Goal: Task Accomplishment & Management: Use online tool/utility

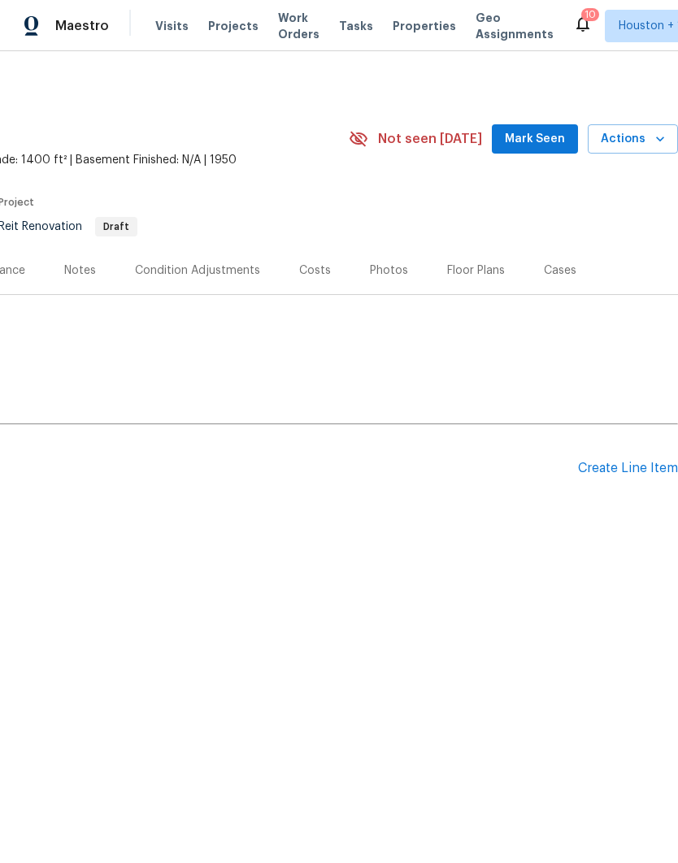
scroll to position [0, 241]
click at [624, 471] on div "Create Line Item" at bounding box center [628, 468] width 100 height 15
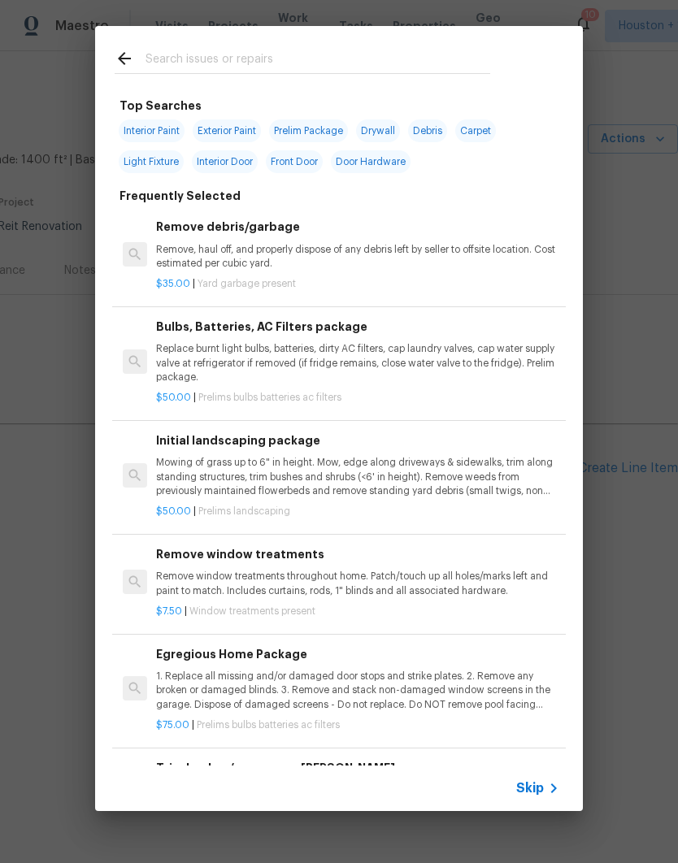
click at [174, 55] on input "text" at bounding box center [318, 61] width 345 height 24
type input "Hvac"
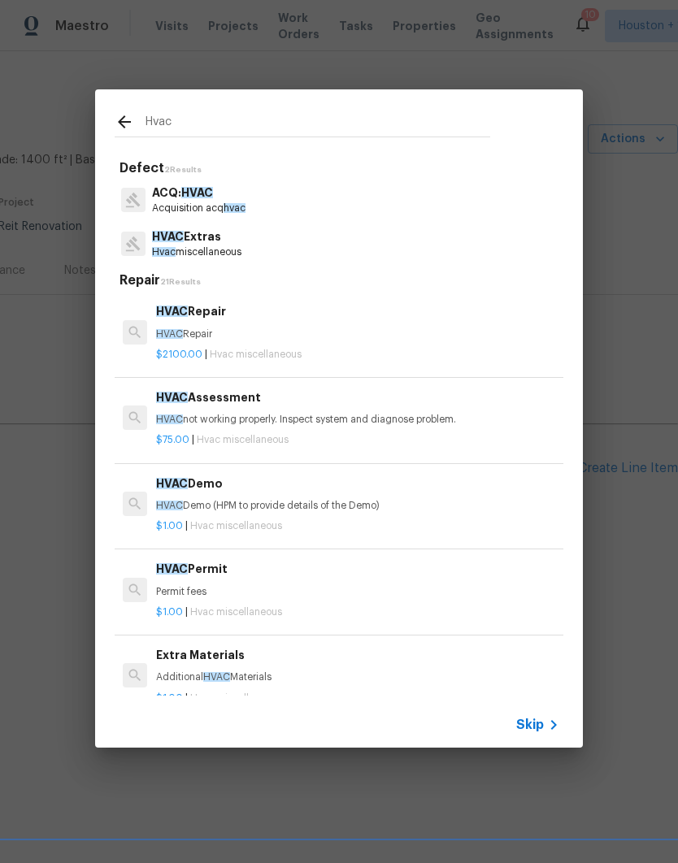
click at [177, 246] on p "Hvac miscellaneous" at bounding box center [196, 253] width 89 height 14
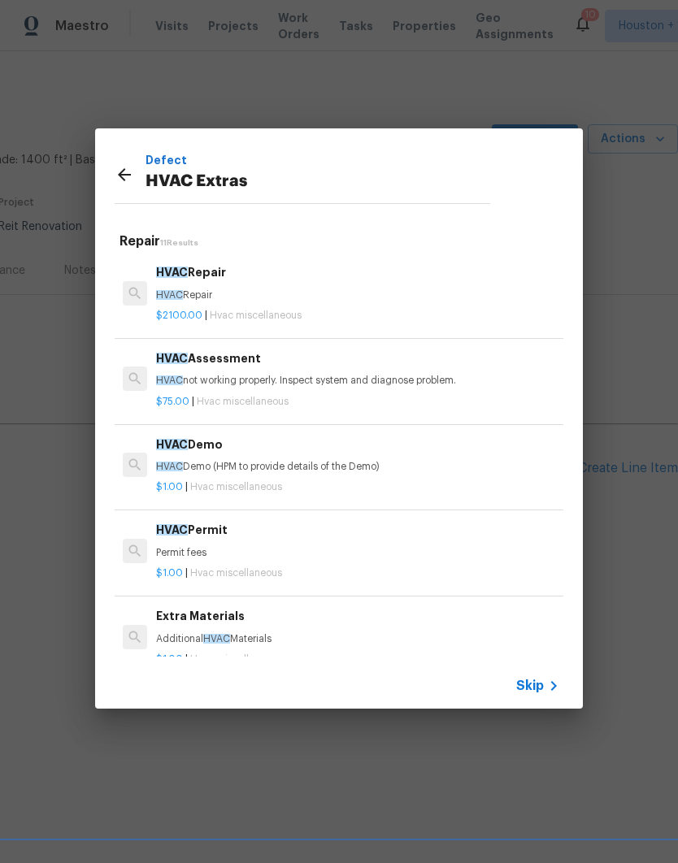
click at [168, 386] on p "HVAC not working properly. Inspect system and diagnose problem." at bounding box center [357, 381] width 403 height 14
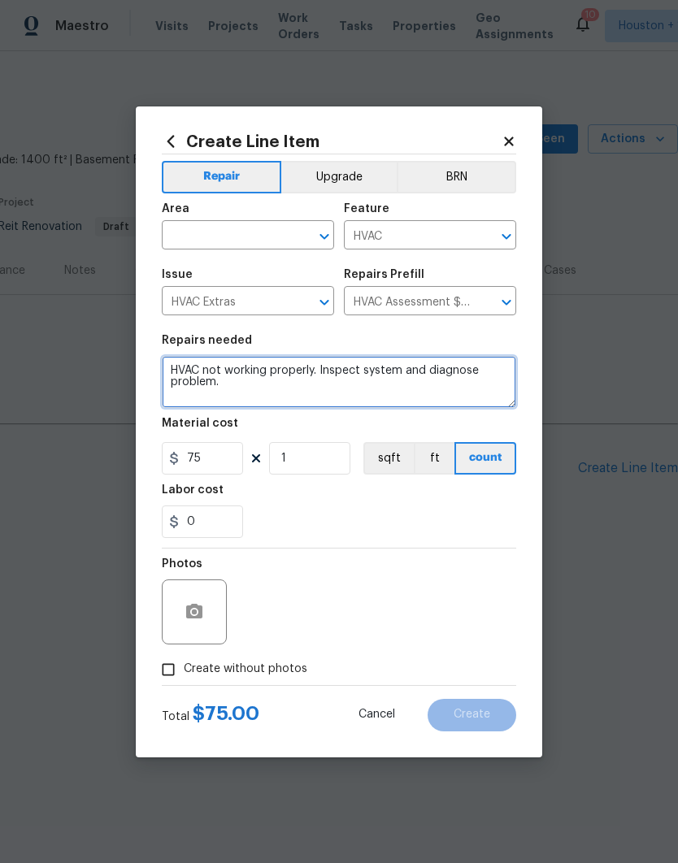
click at [441, 394] on textarea "HVAC not working properly. Inspect system and diagnose problem." at bounding box center [339, 382] width 354 height 52
type textarea "HVAC not working properly. Inspect system and diagnose problem. Please provide …"
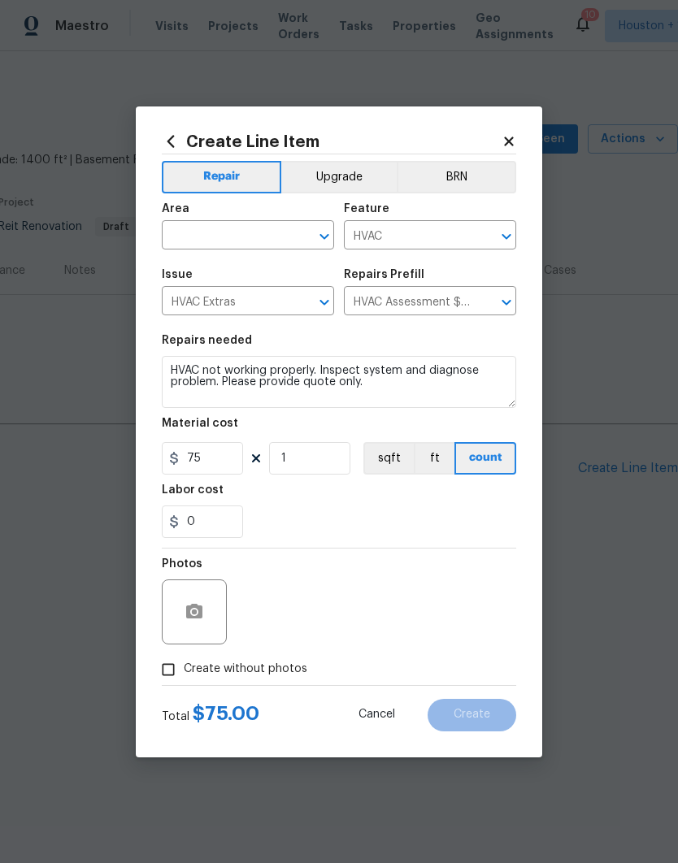
click at [274, 496] on div "Labor cost" at bounding box center [339, 495] width 354 height 21
click at [162, 673] on input "Create without photos" at bounding box center [168, 669] width 31 height 31
checkbox input "true"
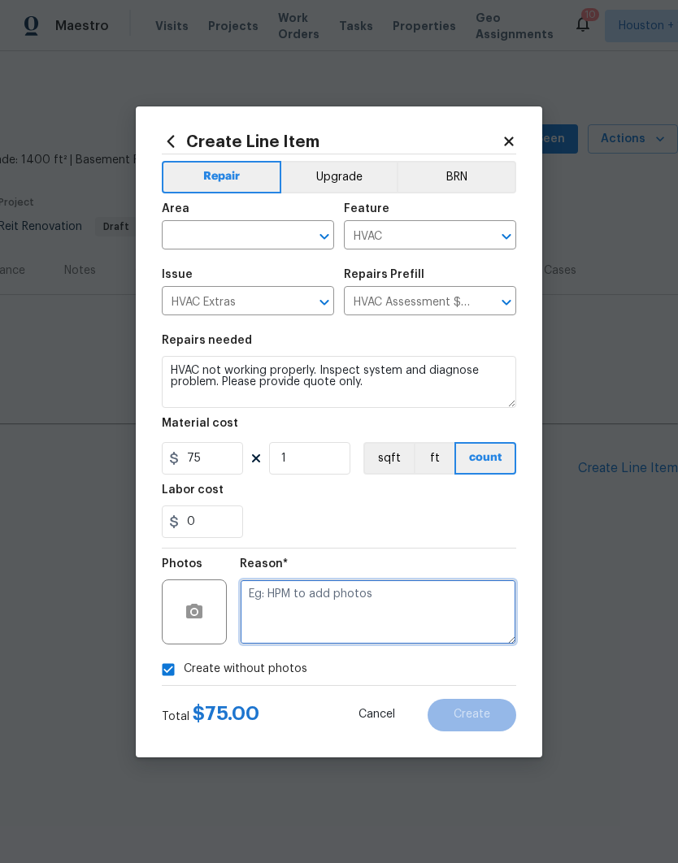
click at [459, 618] on textarea at bounding box center [378, 612] width 276 height 65
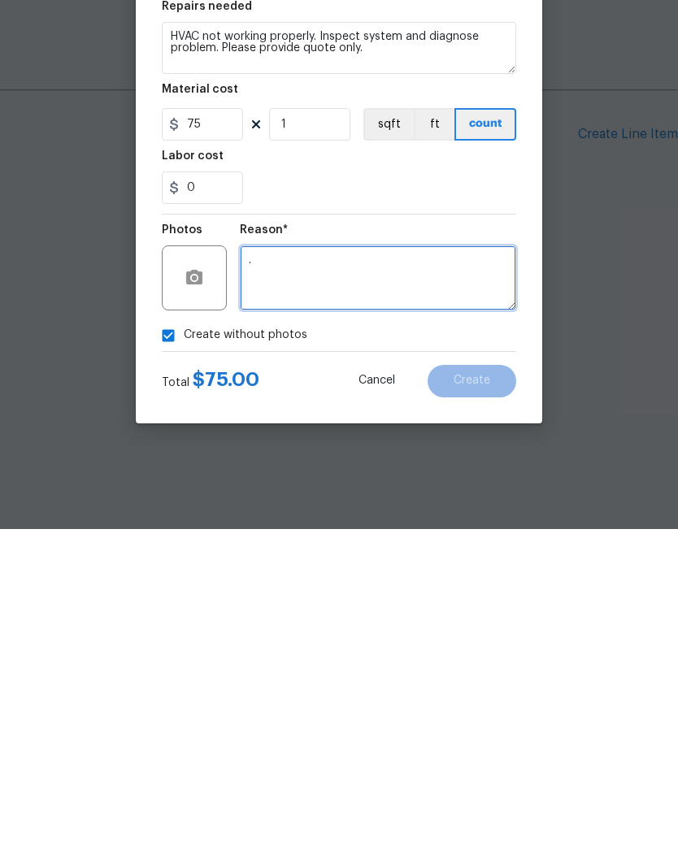
type textarea "."
click at [419, 654] on div "Create without photos" at bounding box center [339, 669] width 354 height 31
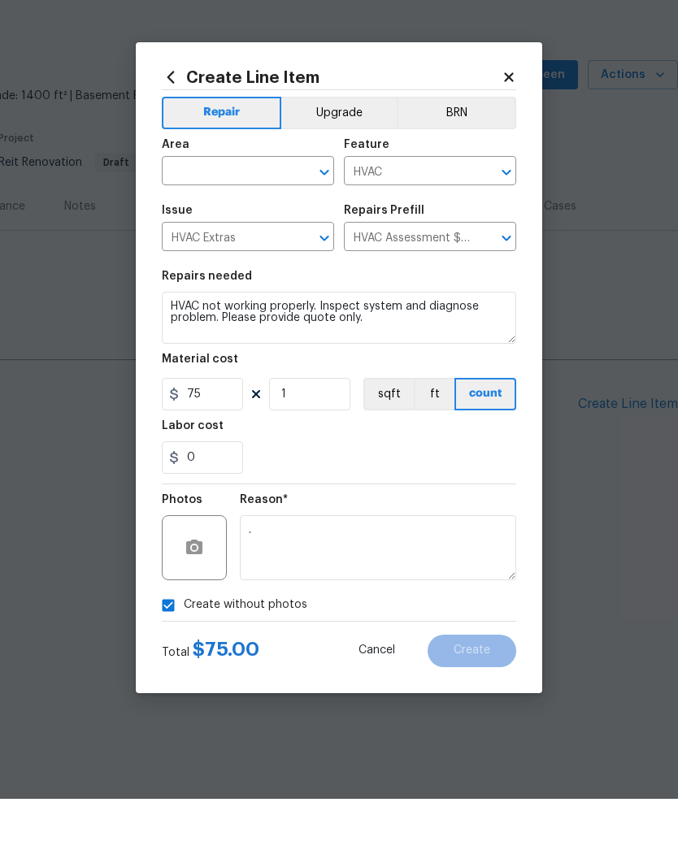
click at [285, 224] on input "text" at bounding box center [225, 236] width 127 height 25
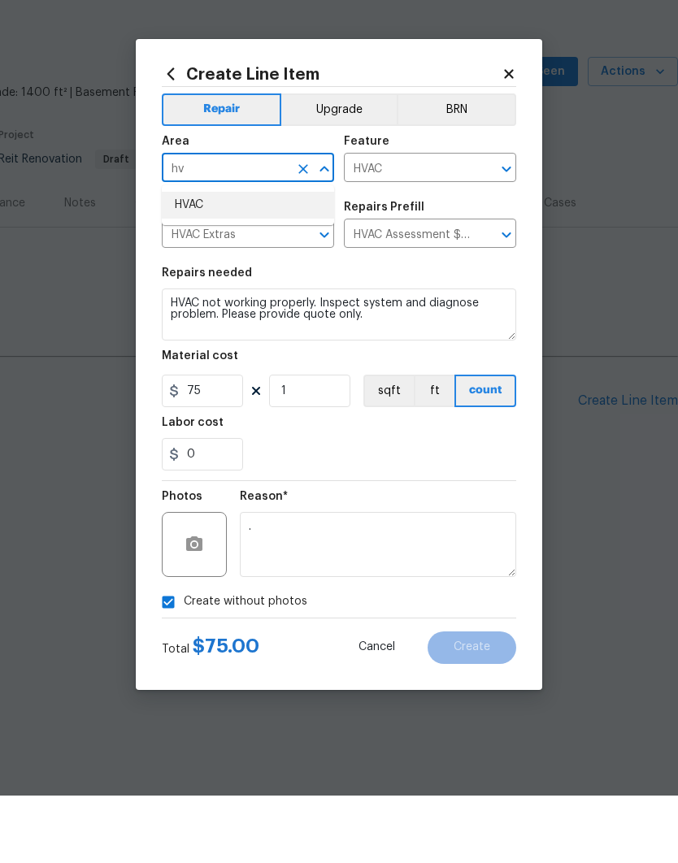
click at [194, 259] on li "HVAC" at bounding box center [248, 272] width 172 height 27
type input "HVAC"
click at [498, 506] on div "0" at bounding box center [339, 522] width 354 height 33
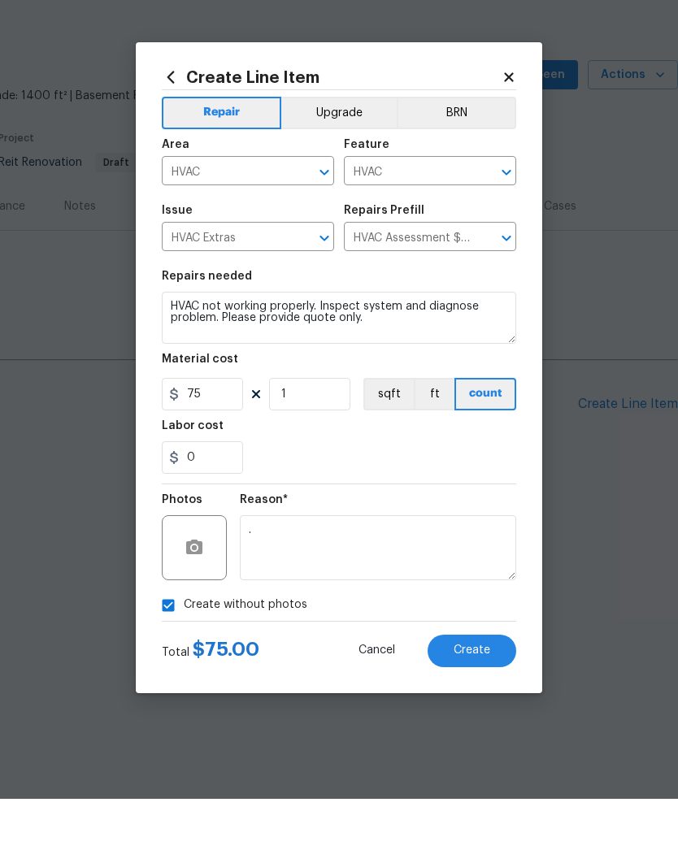
click at [486, 709] on span "Create" at bounding box center [472, 715] width 37 height 12
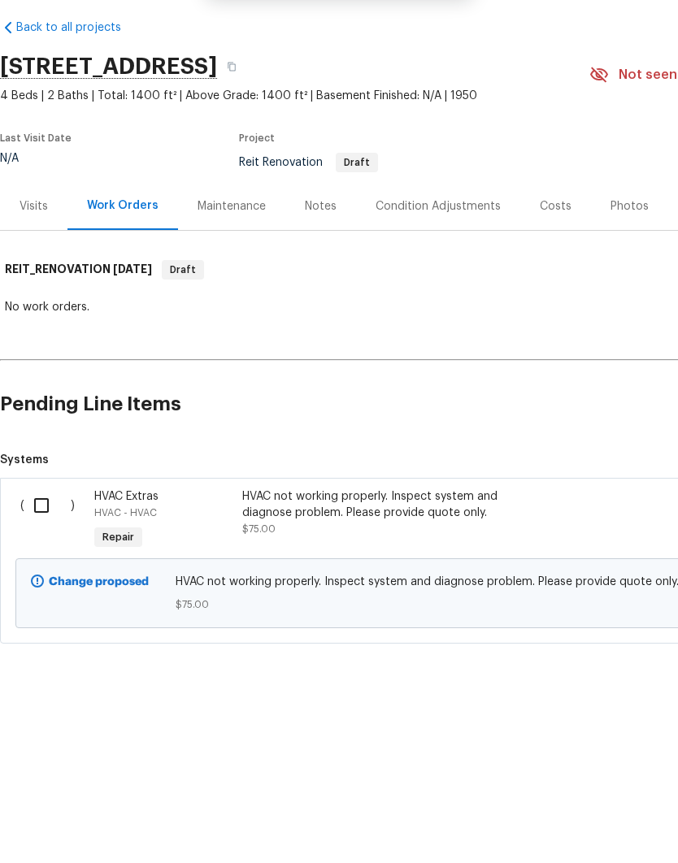
scroll to position [0, 0]
click at [35, 553] on input "checkbox" at bounding box center [47, 570] width 46 height 34
checkbox input "true"
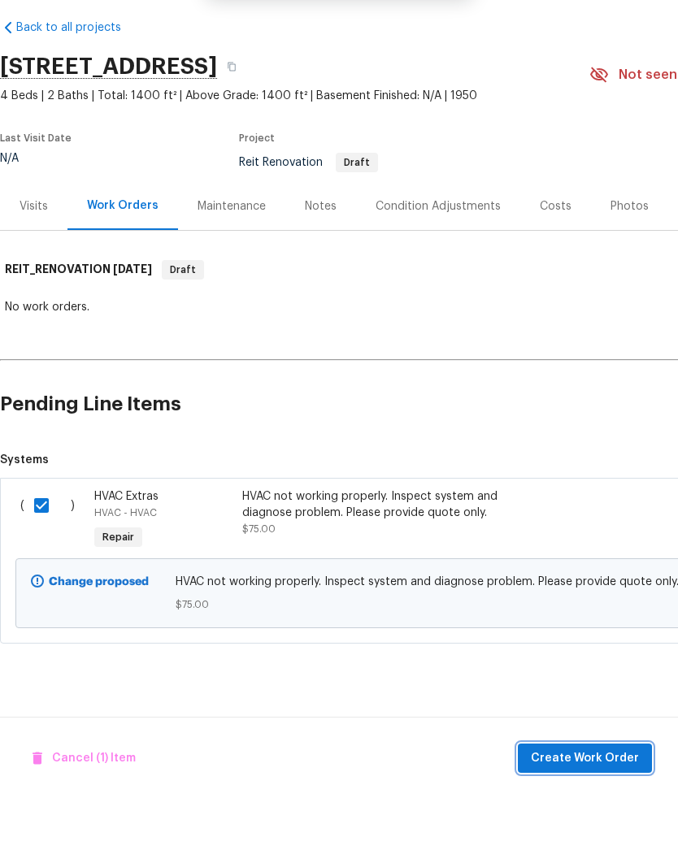
click at [597, 808] on button "Create Work Order" at bounding box center [585, 823] width 134 height 30
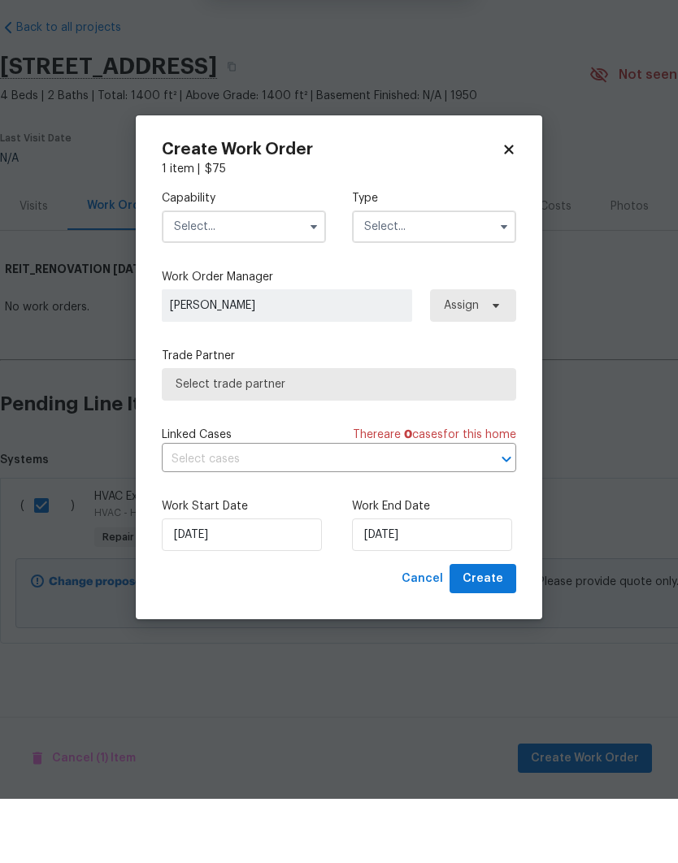
click at [172, 275] on input "text" at bounding box center [244, 291] width 164 height 33
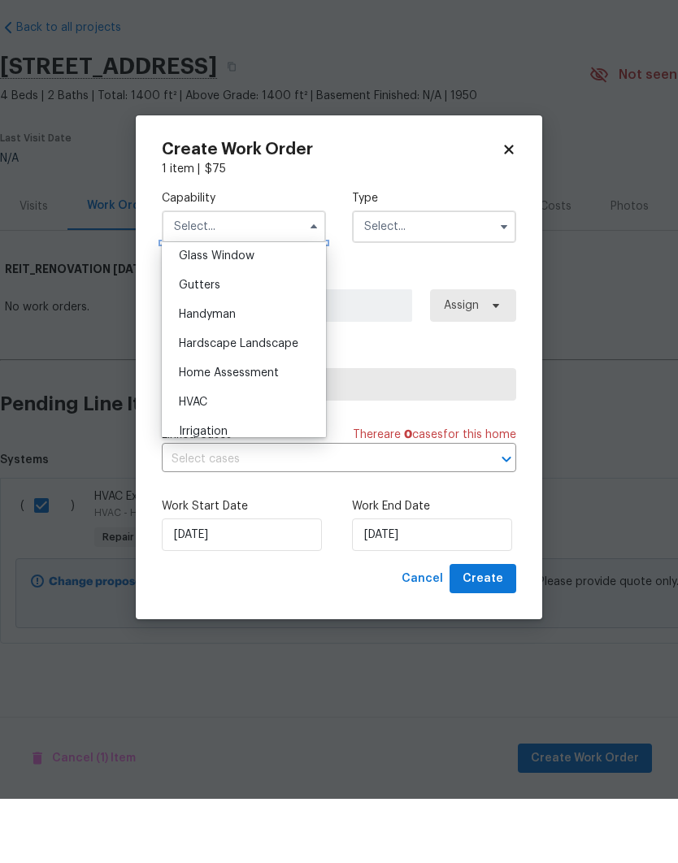
scroll to position [844, 0]
click at [184, 458] on span "HVAC" at bounding box center [193, 463] width 28 height 11
type input "HVAC"
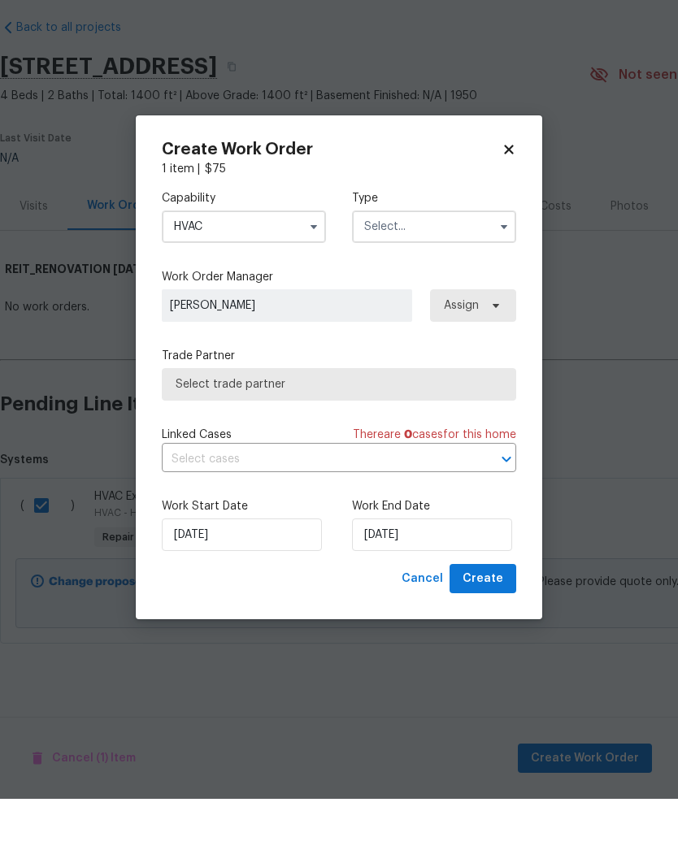
click at [453, 275] on input "text" at bounding box center [434, 291] width 164 height 33
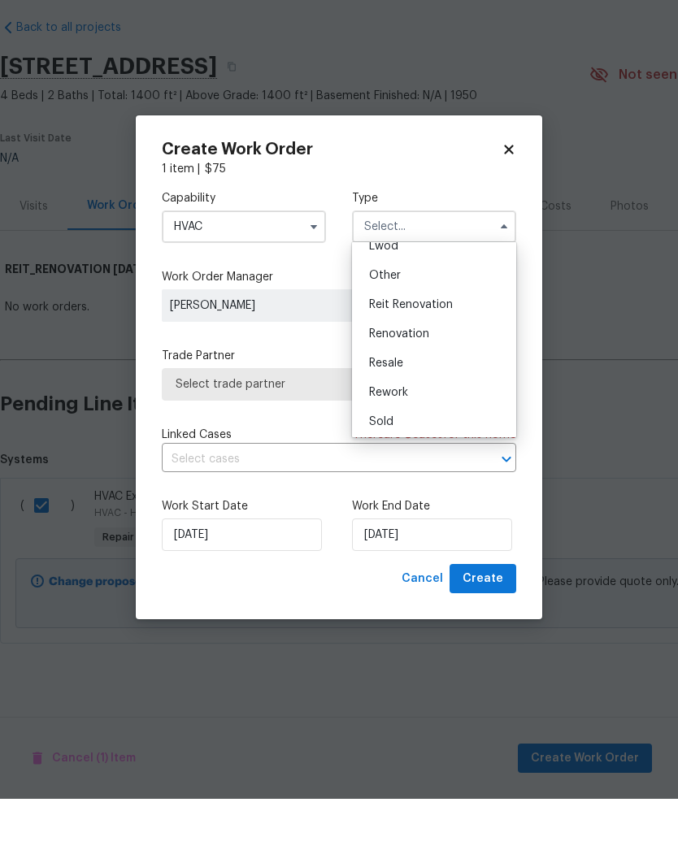
scroll to position [177, 0]
click at [467, 367] on div "Reit Renovation" at bounding box center [434, 381] width 156 height 29
type input "Reit Renovation"
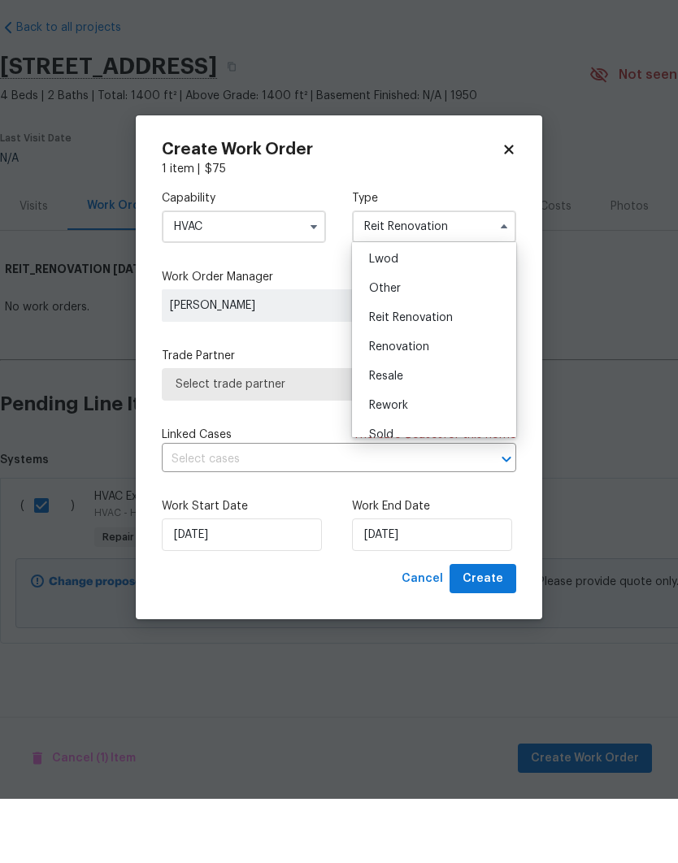
scroll to position [0, 0]
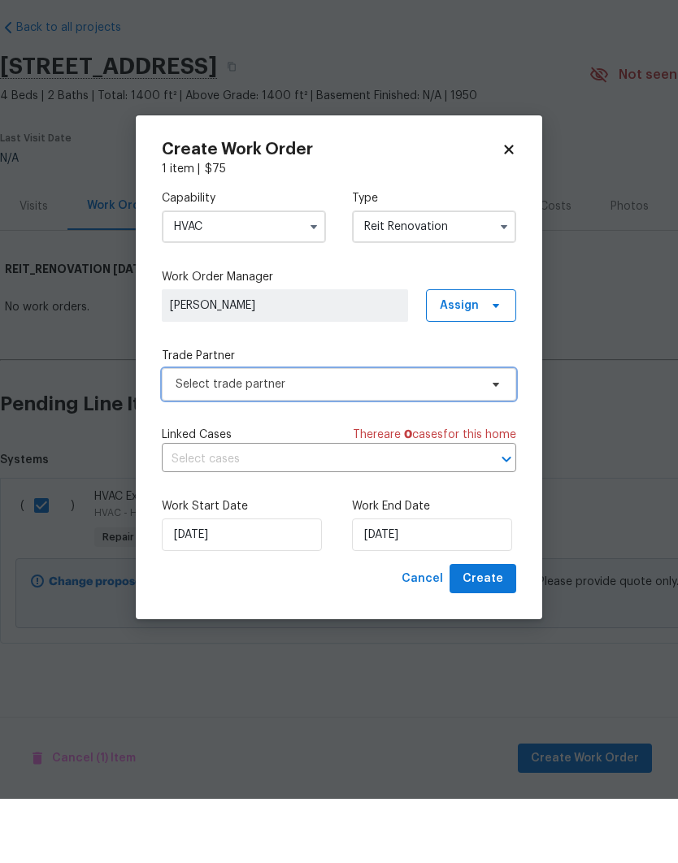
click at [479, 433] on span "Select trade partner" at bounding box center [339, 449] width 354 height 33
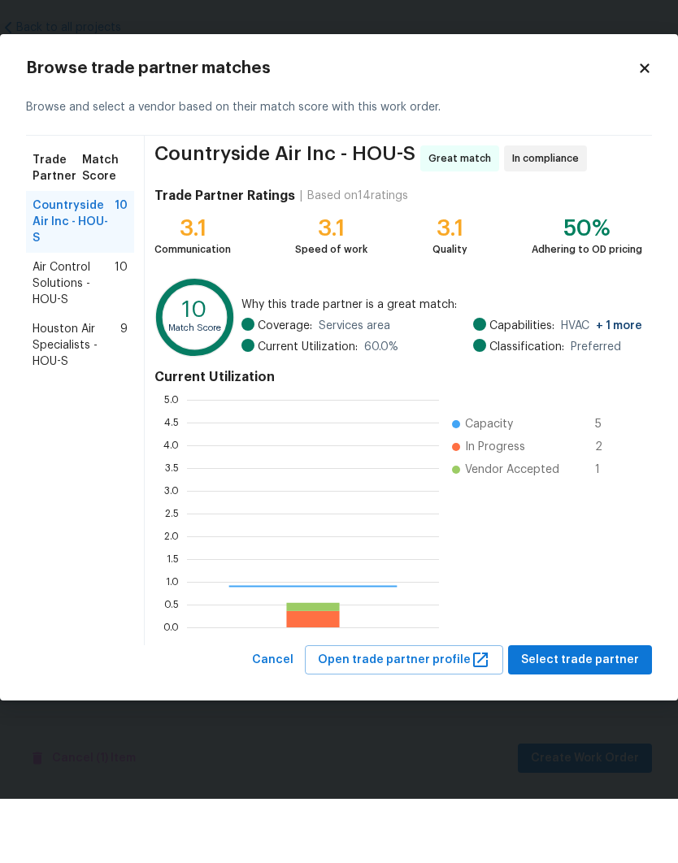
scroll to position [228, 252]
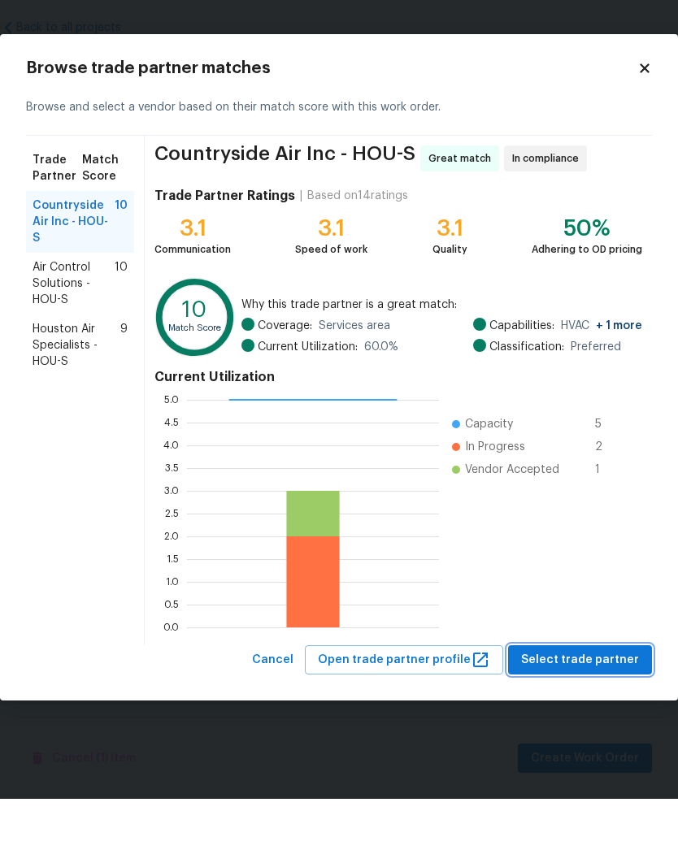
click at [615, 715] on span "Select trade partner" at bounding box center [580, 725] width 118 height 20
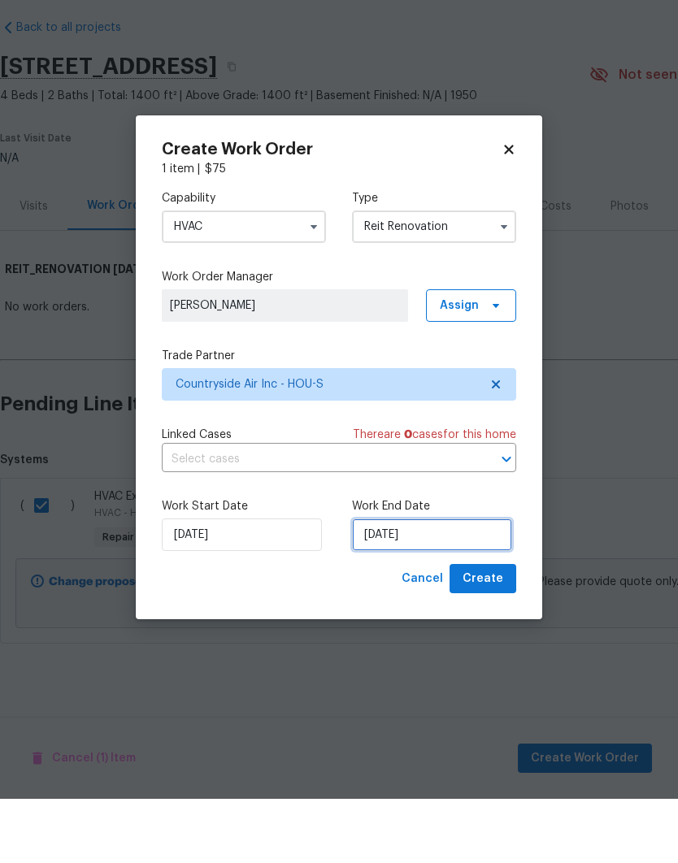
click at [471, 583] on input "[DATE]" at bounding box center [432, 599] width 160 height 33
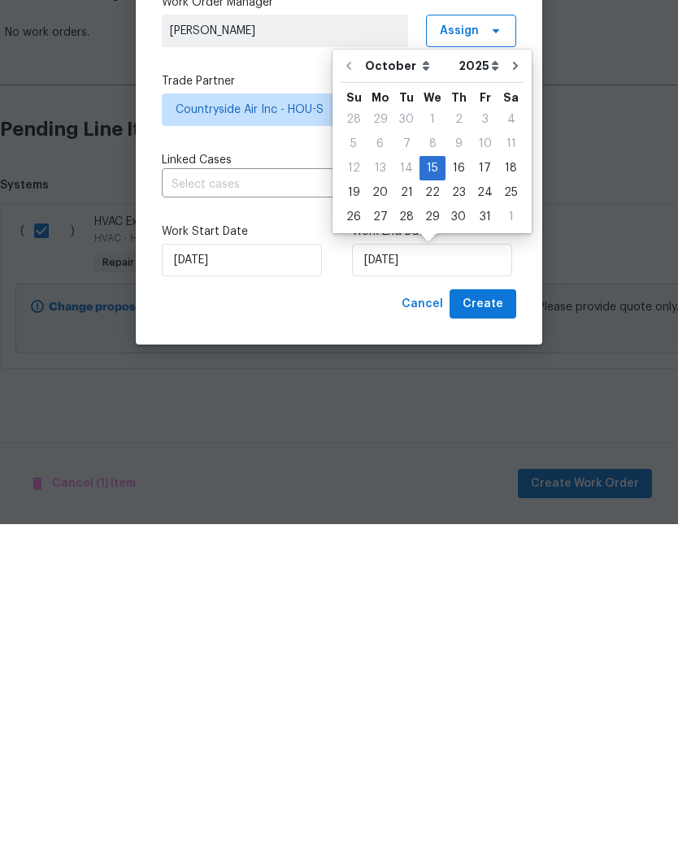
click at [507, 496] on div "18" at bounding box center [510, 507] width 25 height 23
type input "[DATE]"
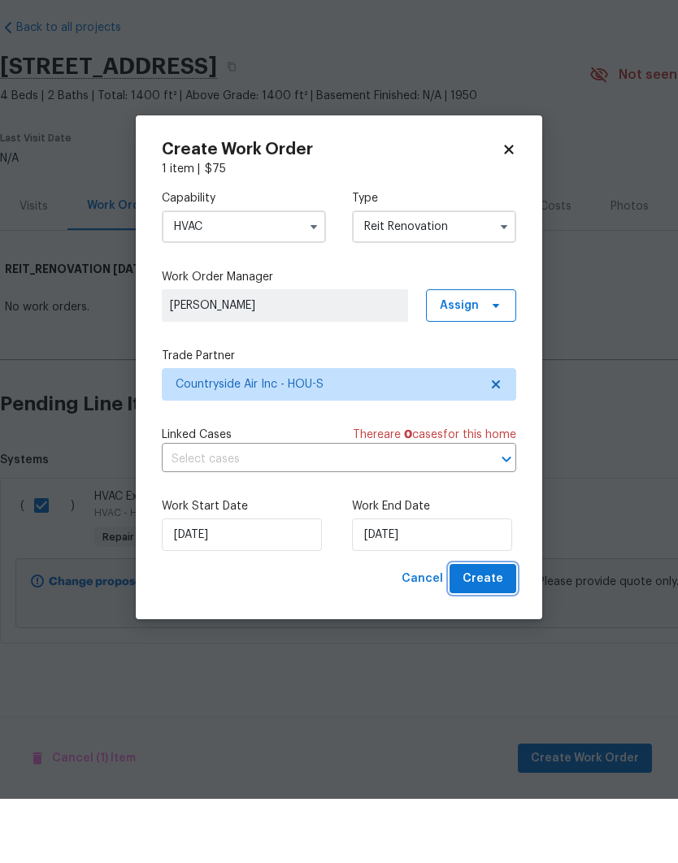
click at [489, 633] on span "Create" at bounding box center [483, 643] width 41 height 20
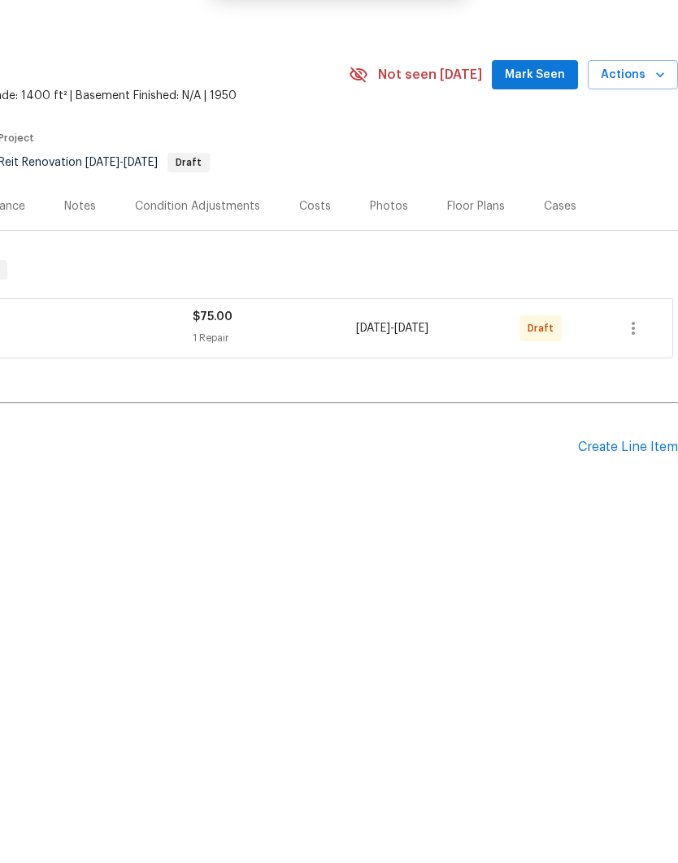
click at [629, 383] on icon "button" at bounding box center [634, 393] width 20 height 20
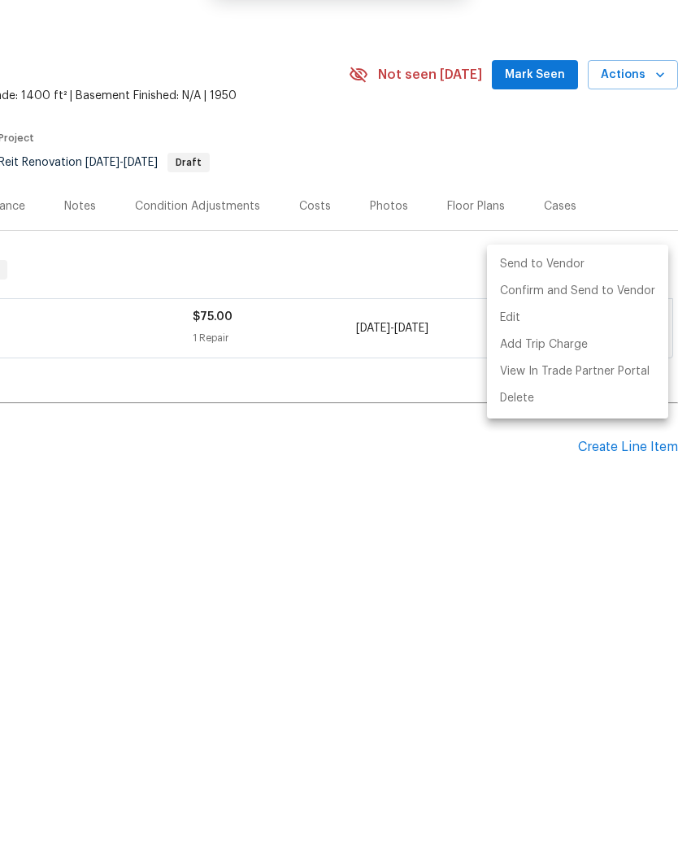
click at [578, 315] on li "Send to Vendor" at bounding box center [577, 328] width 181 height 27
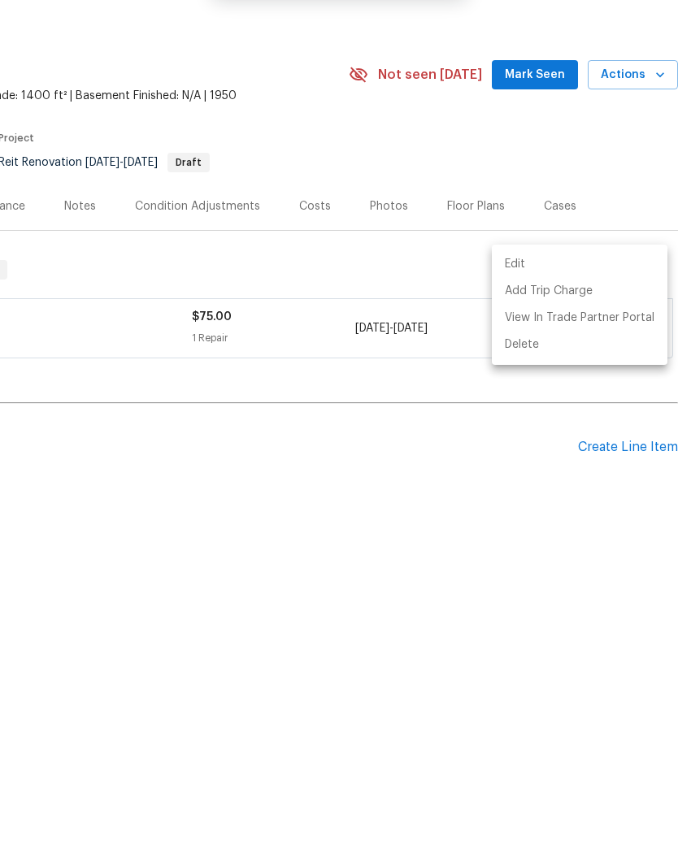
click at [457, 528] on div at bounding box center [339, 431] width 678 height 863
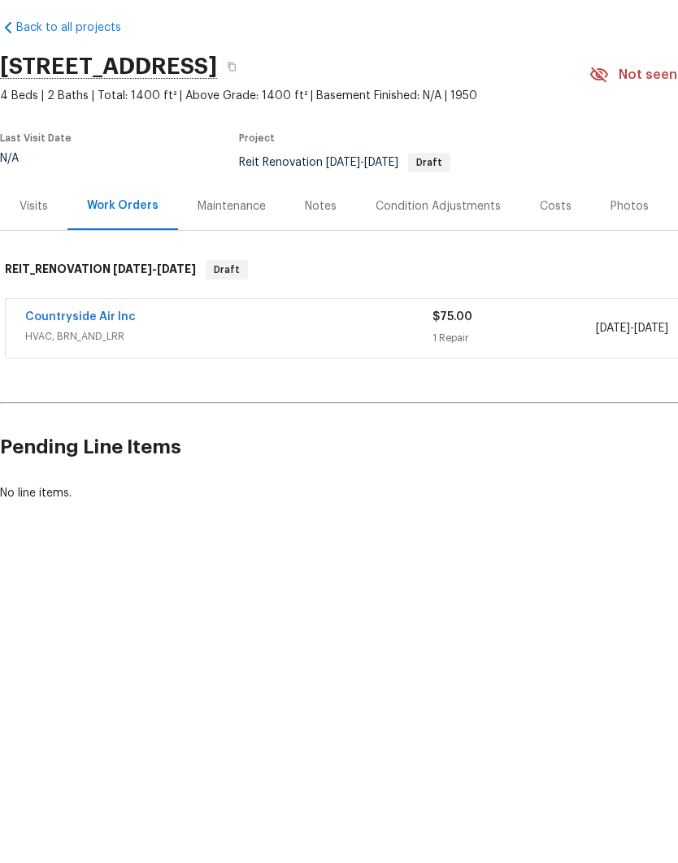
scroll to position [0, 0]
click at [46, 376] on link "Countryside Air Inc" at bounding box center [80, 381] width 111 height 11
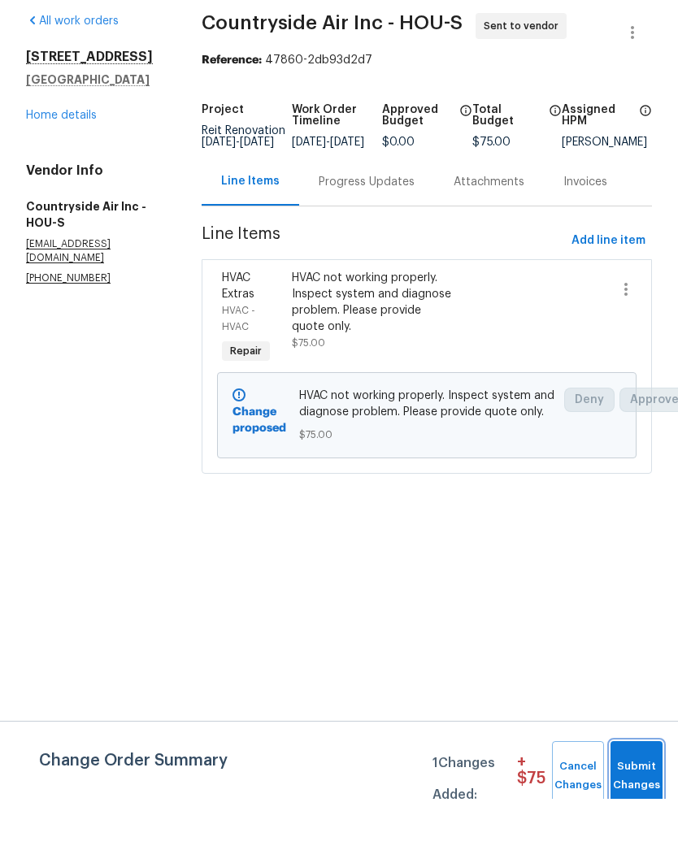
click at [639, 822] on span "Submit Changes" at bounding box center [637, 840] width 36 height 37
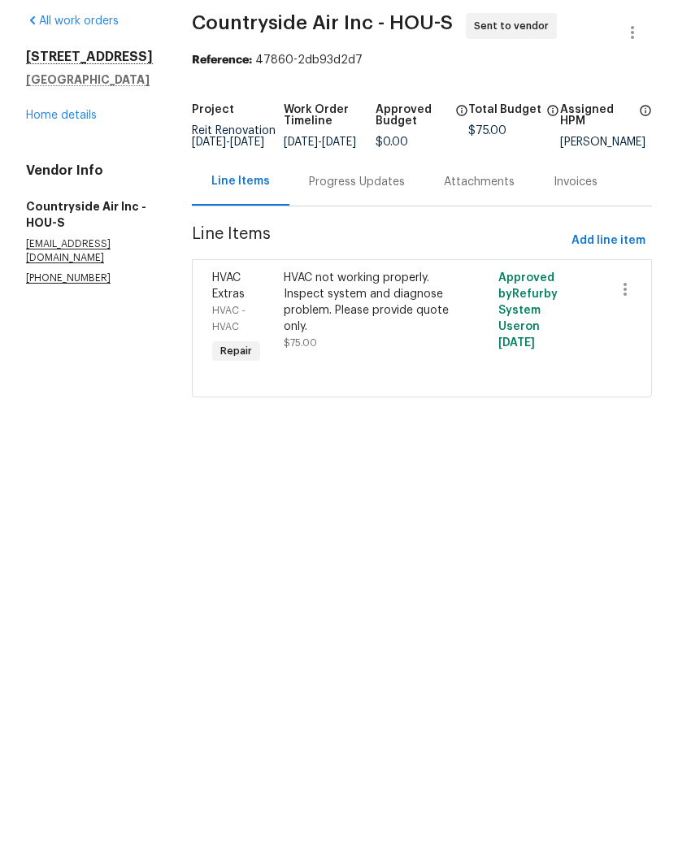
click at [373, 238] on div "Progress Updates" at bounding box center [357, 246] width 96 height 16
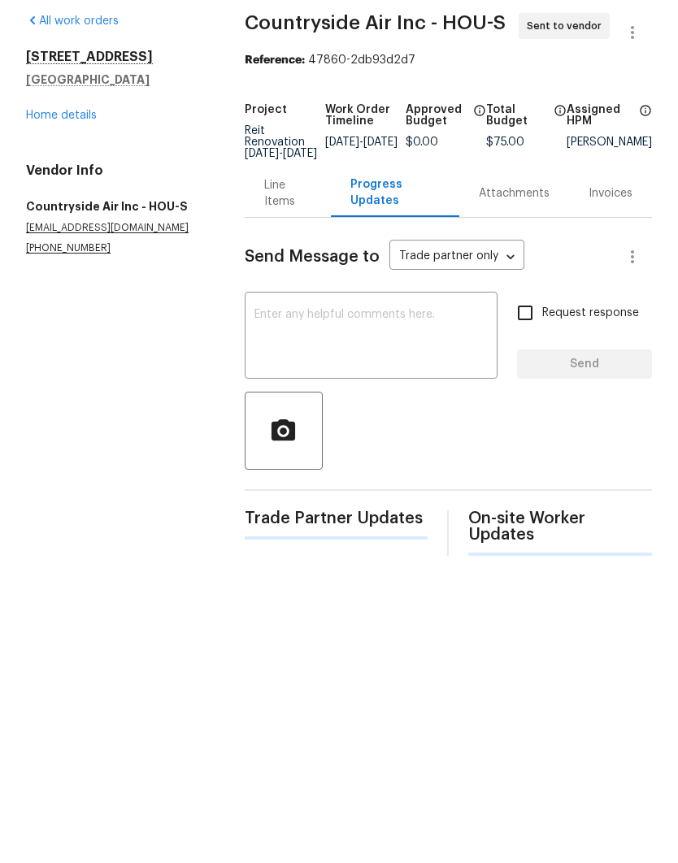
click at [399, 373] on textarea at bounding box center [370, 401] width 233 height 57
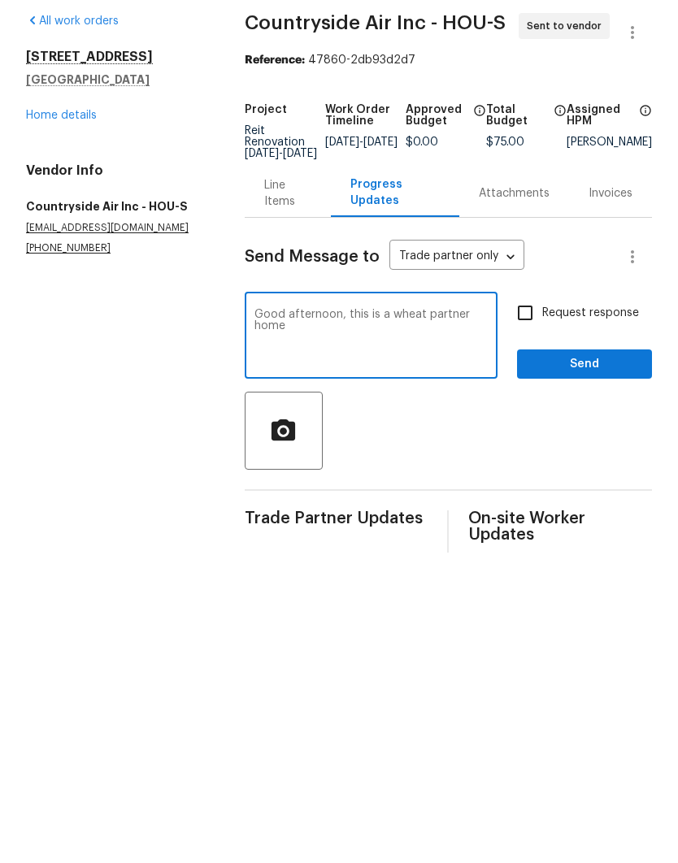
click at [394, 373] on textarea "Good afternoon, this is a wheat partner home" at bounding box center [370, 401] width 233 height 57
click at [393, 373] on textarea "Good afternoon, this is a wheat partner home" at bounding box center [370, 401] width 233 height 57
click at [483, 373] on textarea "Good afternoon, this is a REIT partner home" at bounding box center [370, 401] width 233 height 57
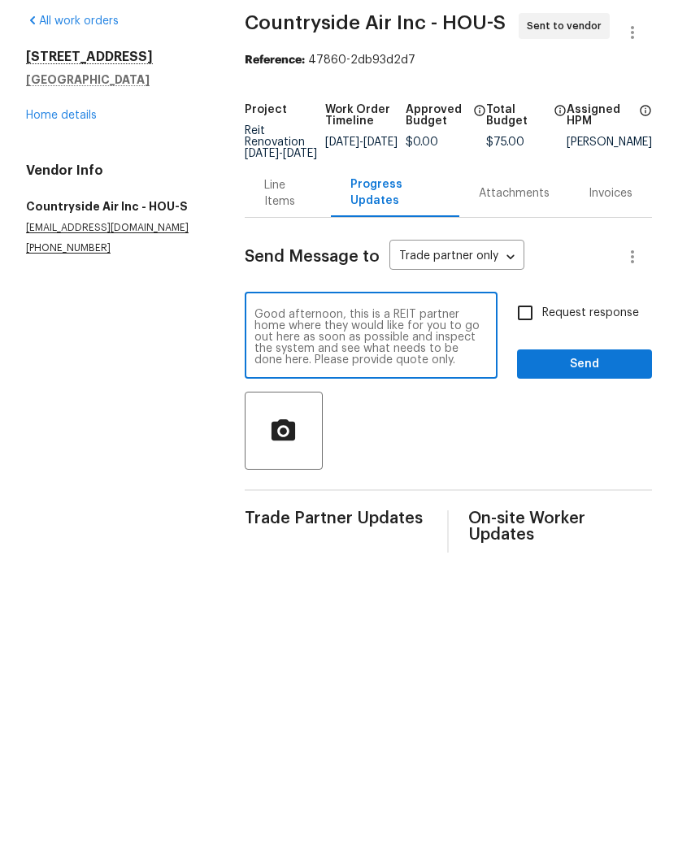
click at [270, 373] on textarea "Good afternoon, this is a REIT partner home where they would like for you to go…" at bounding box center [370, 401] width 233 height 57
click at [359, 373] on textarea "Good afternoon, this is a REIT partner home Can you please schedule to stop by …" at bounding box center [370, 401] width 233 height 57
click at [475, 373] on textarea "Good afternoon, this is a REIT partner home Can you please schedule to stop by …" at bounding box center [370, 401] width 233 height 57
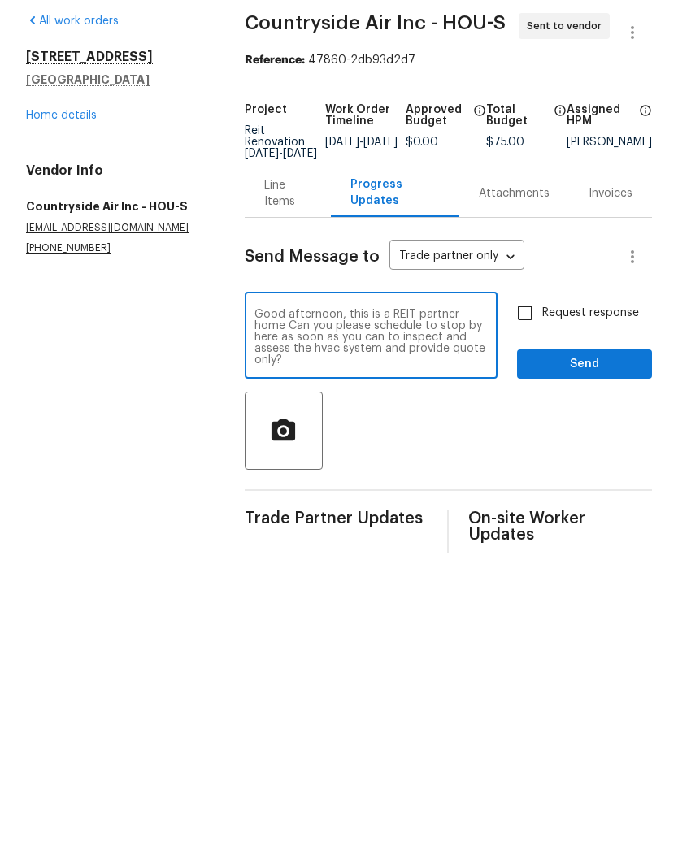
click at [477, 373] on textarea "Good afternoon, this is a REIT partner home Can you please schedule to stop by …" at bounding box center [370, 401] width 233 height 57
click at [473, 373] on textarea "Good afternoon, this is a REIT partner home Can you please schedule to stop by …" at bounding box center [370, 401] width 233 height 57
click at [459, 373] on textarea "Good afternoon, this is a REIT partner home. Can you please schedule to stop by…" at bounding box center [370, 401] width 233 height 57
type textarea "Good afternoon, this is a REIT partner home. Can you please schedule to stop by…"
click at [529, 360] on input "Request response" at bounding box center [525, 377] width 34 height 34
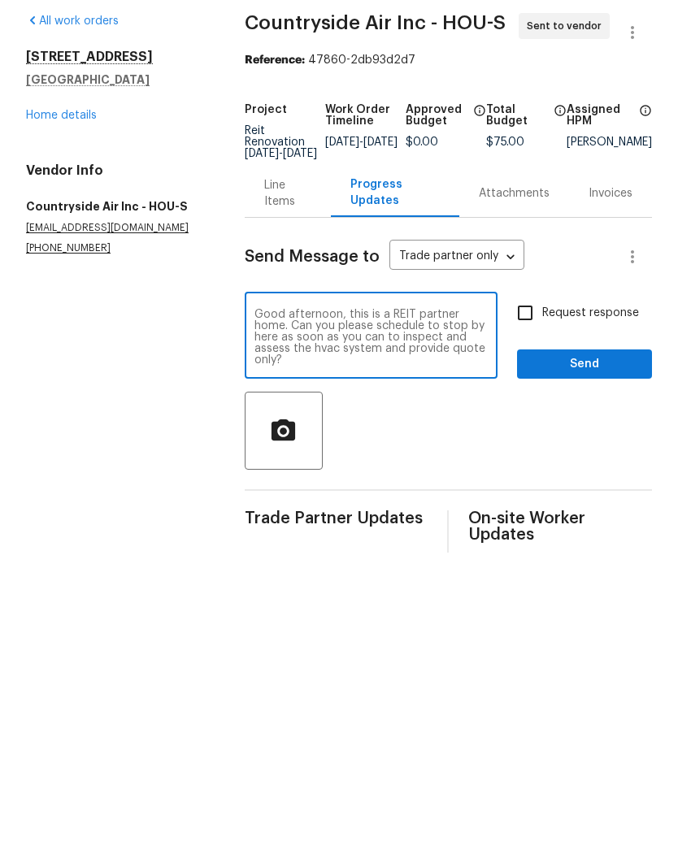
checkbox input "true"
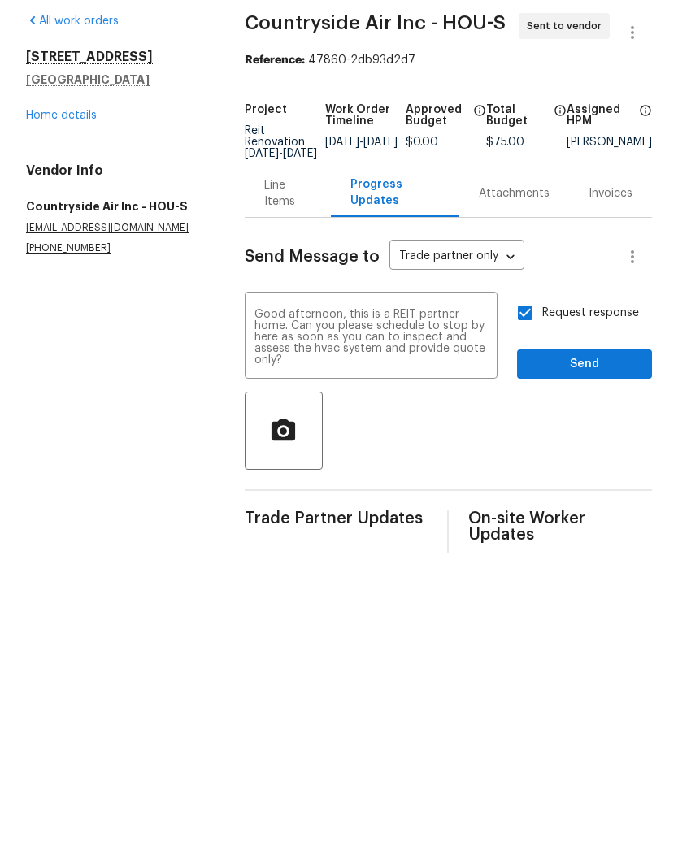
click at [463, 373] on textarea "Good afternoon, this is a REIT partner home. Can you please schedule to stop by…" at bounding box center [370, 401] width 233 height 57
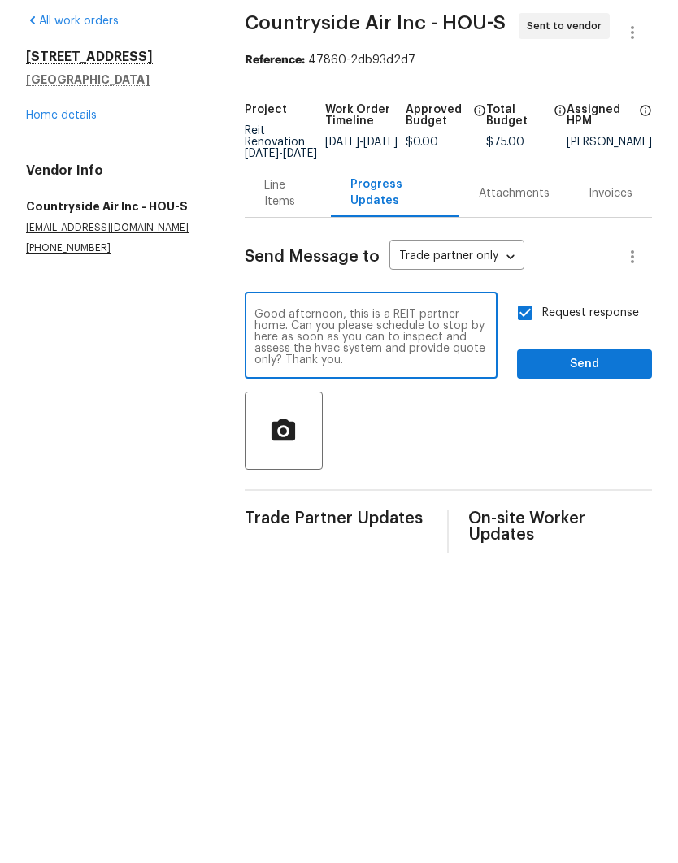
type textarea "Good afternoon, this is a REIT partner home. Can you please schedule to stop by…"
click at [590, 419] on span "Send" at bounding box center [584, 429] width 109 height 20
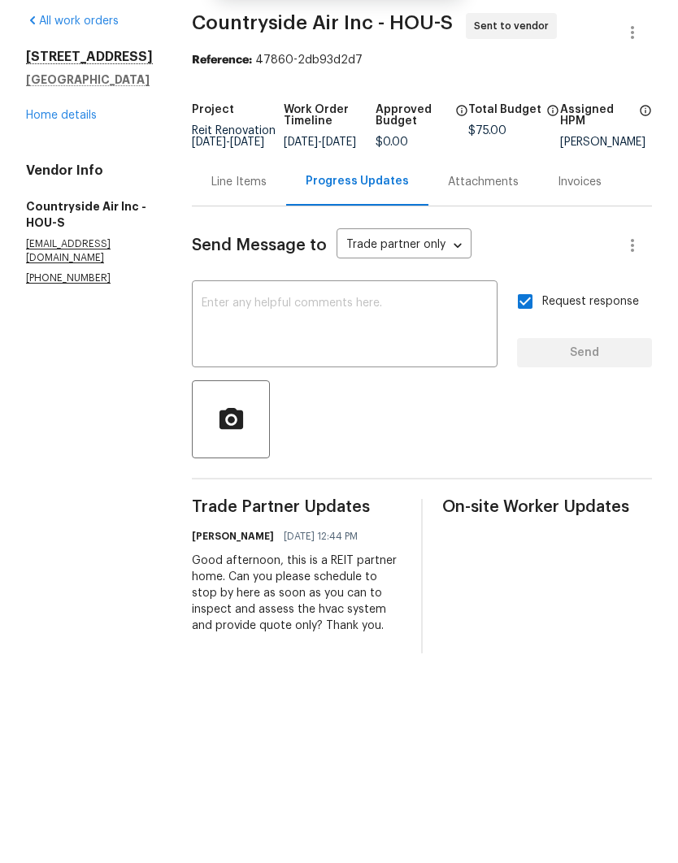
click at [42, 174] on link "Home details" at bounding box center [61, 179] width 71 height 11
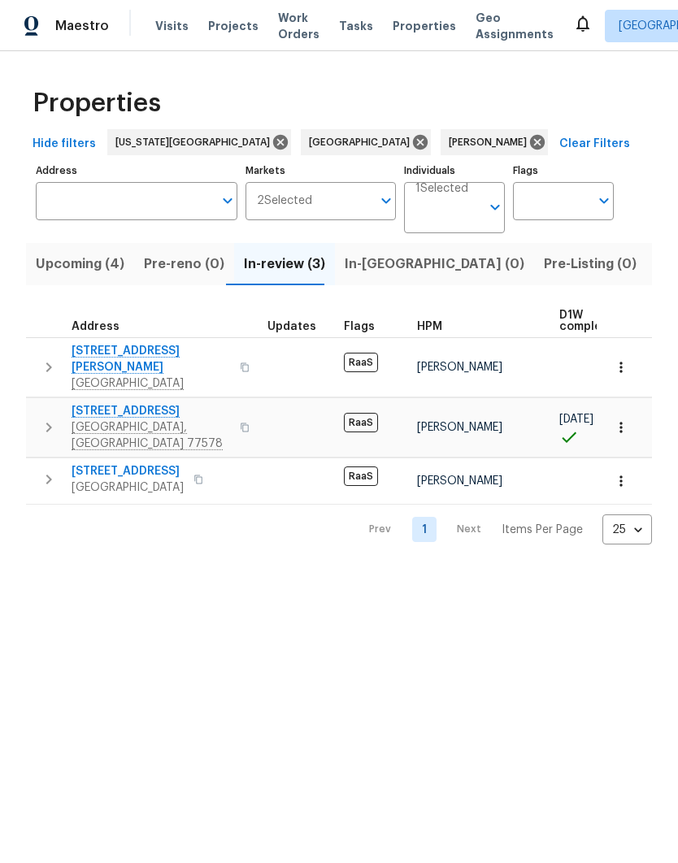
click at [72, 269] on span "Upcoming (4)" at bounding box center [80, 264] width 89 height 23
